Goal: Transaction & Acquisition: Purchase product/service

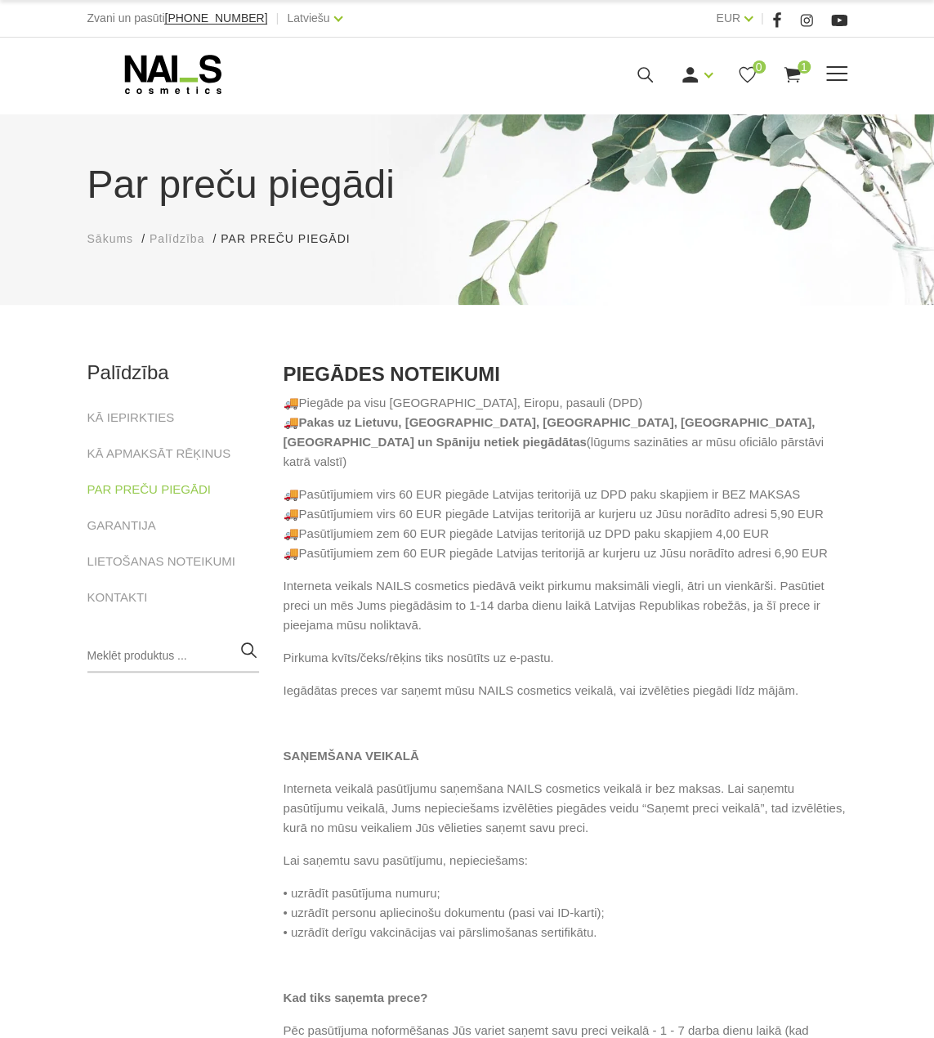
click at [173, 87] on icon at bounding box center [173, 74] width 172 height 41
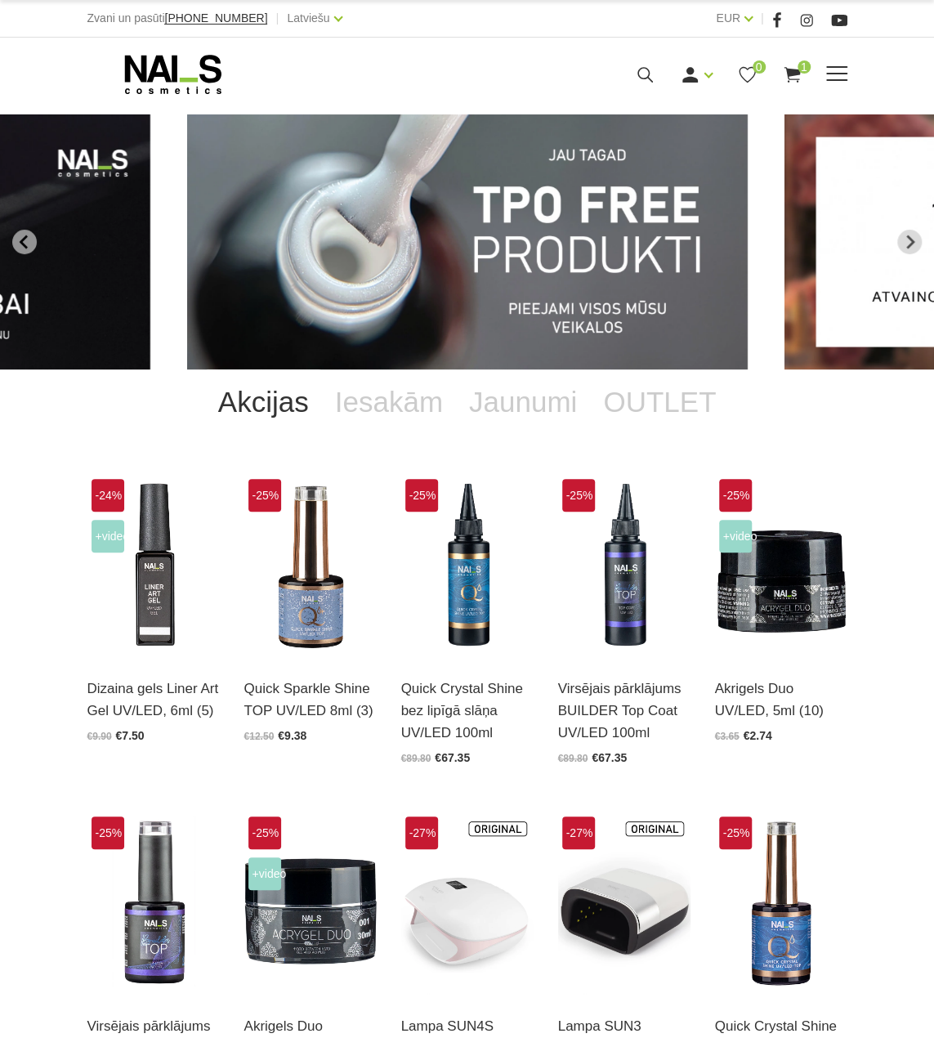
click at [645, 80] on icon at bounding box center [645, 75] width 20 height 20
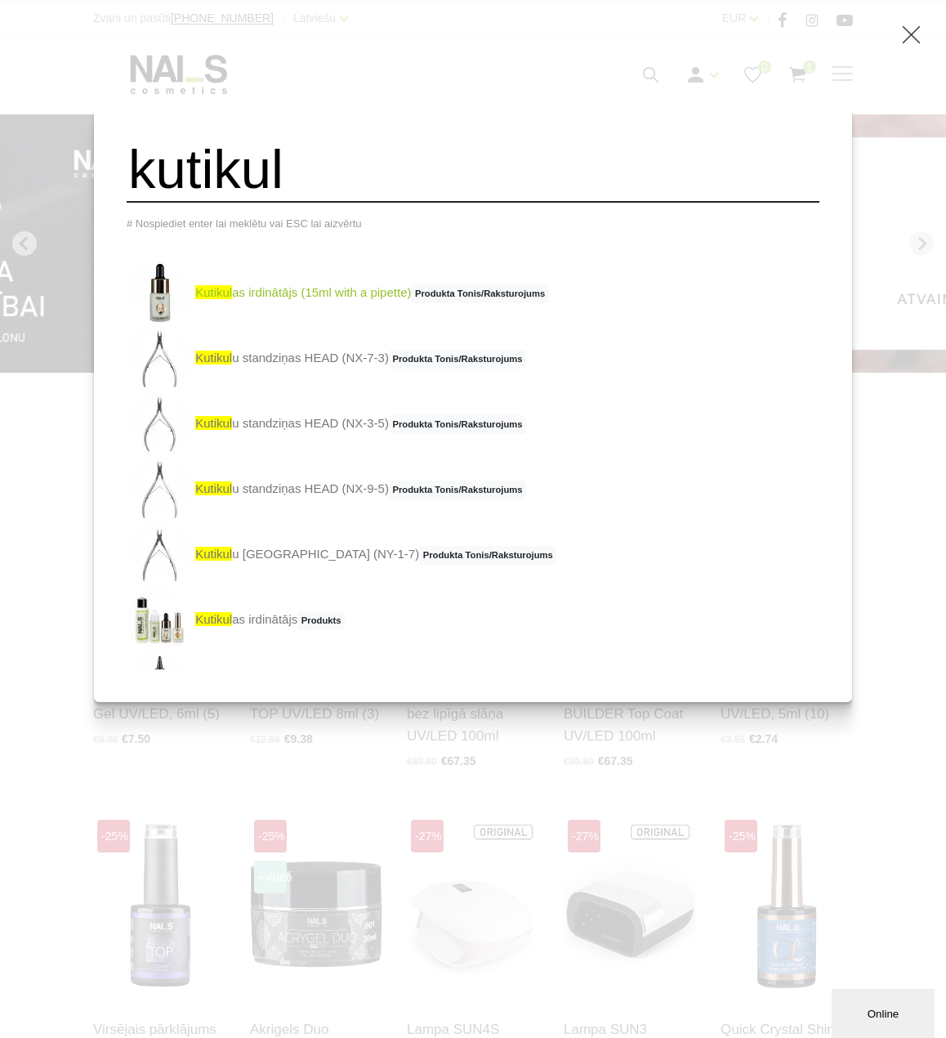
type input "kutikul"
click at [365, 301] on link "kutikul as irdinātājs (15ml with a pipette) Produkta Tonis/Raksturojums" at bounding box center [338, 293] width 422 height 65
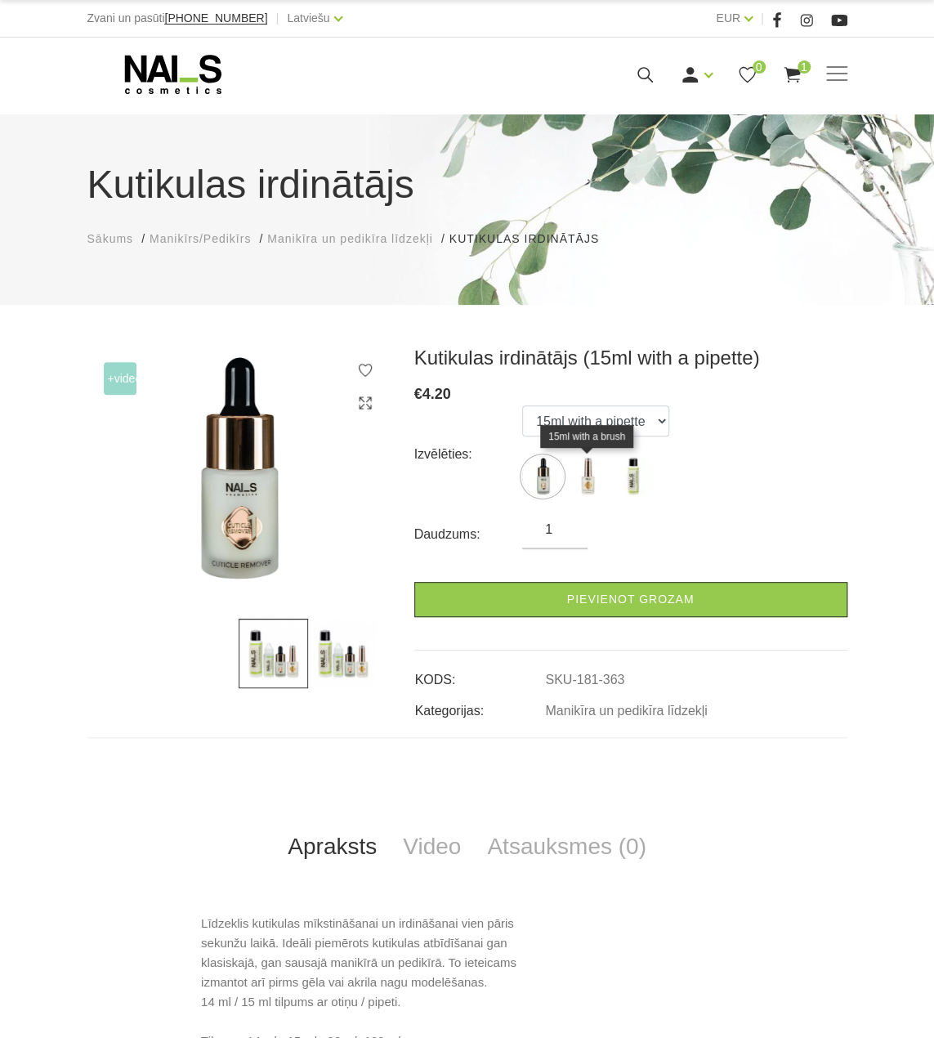
click at [592, 476] on img at bounding box center [587, 476] width 41 height 41
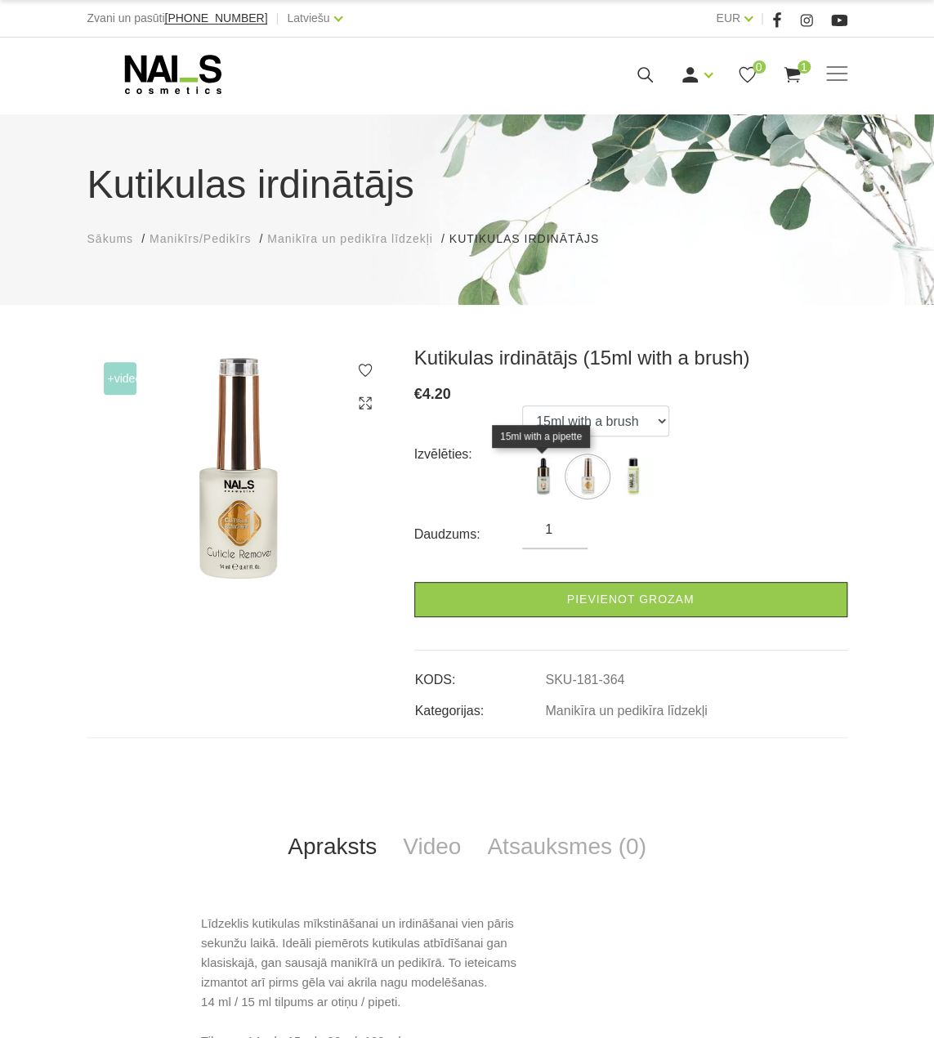
drag, startPoint x: 541, startPoint y: 471, endPoint x: 521, endPoint y: 439, distance: 38.1
click at [540, 470] on img at bounding box center [542, 476] width 41 height 41
select select "363"
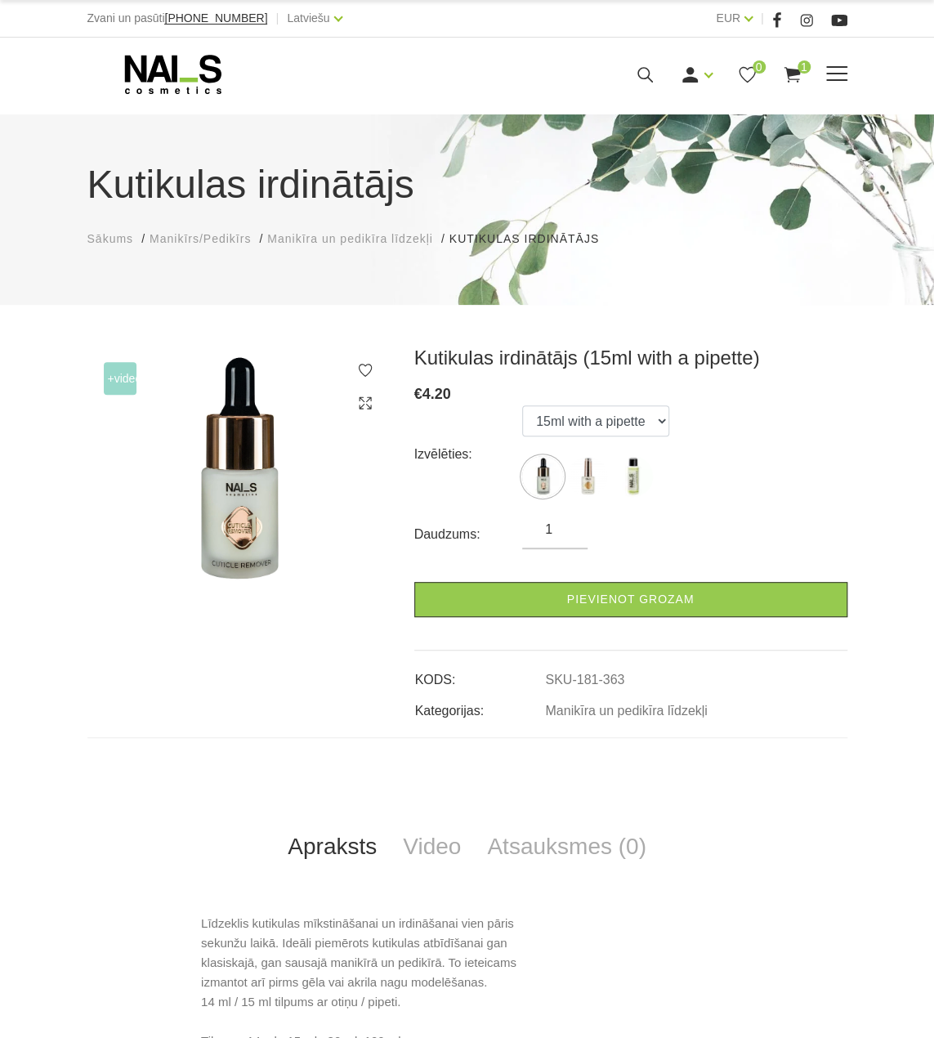
click at [199, 55] on icon at bounding box center [173, 74] width 172 height 41
